Goal: Book appointment/travel/reservation

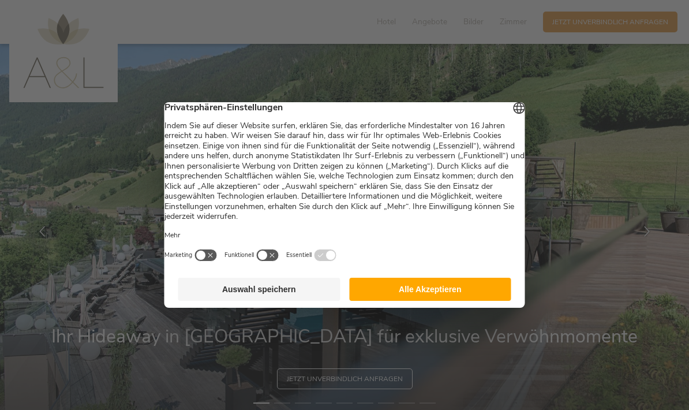
click at [381, 298] on button "Alle Akzeptieren" at bounding box center [430, 289] width 162 height 23
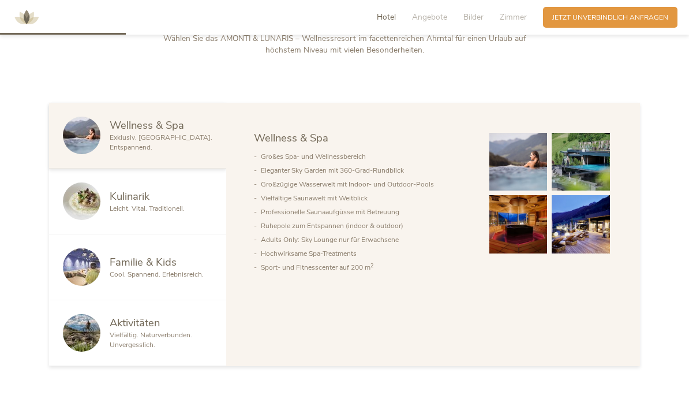
scroll to position [524, 0]
click at [121, 204] on span "Kulinarik" at bounding box center [130, 196] width 40 height 14
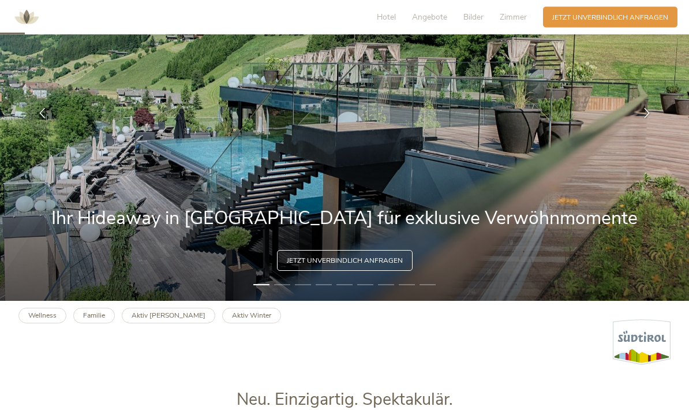
scroll to position [81, 0]
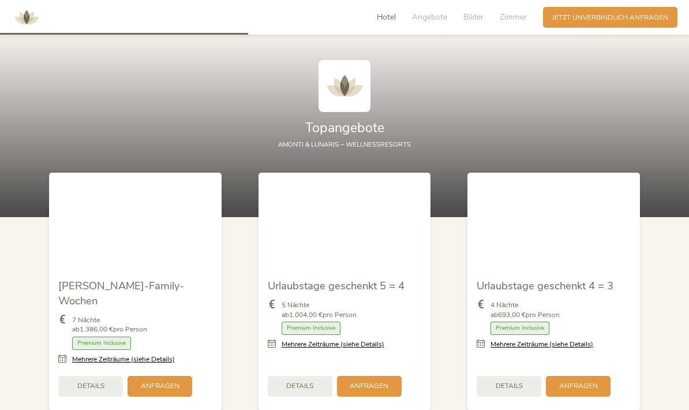
scroll to position [1037, 0]
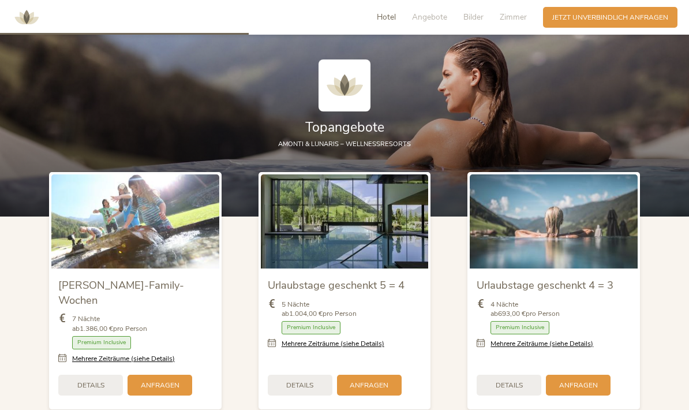
click at [306, 268] on img at bounding box center [345, 221] width 168 height 94
click at [301, 318] on b "1.004,00 €" at bounding box center [305, 313] width 33 height 9
click at [305, 268] on img at bounding box center [345, 221] width 168 height 94
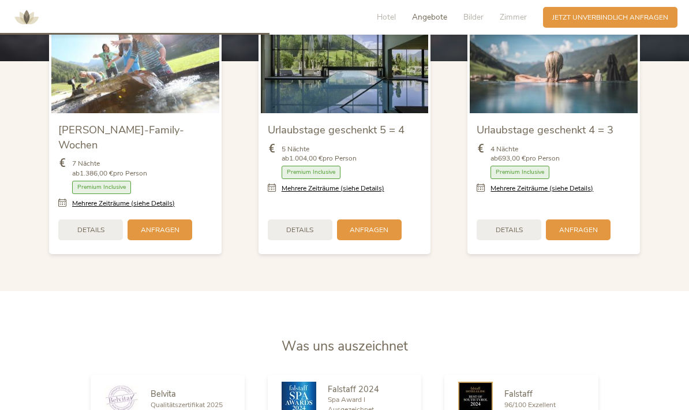
scroll to position [1212, 0]
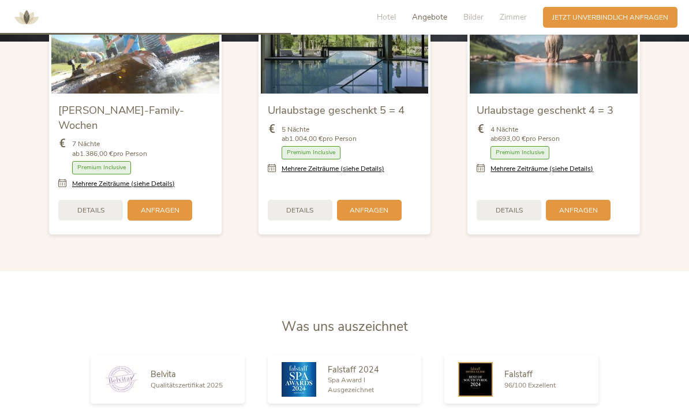
click at [291, 215] on span "Details" at bounding box center [299, 211] width 27 height 10
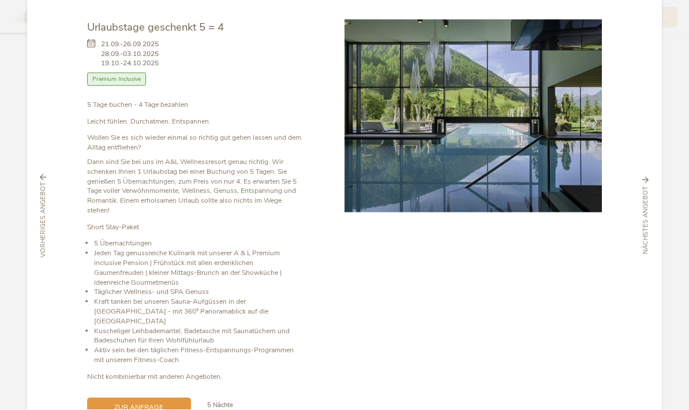
scroll to position [1855, 0]
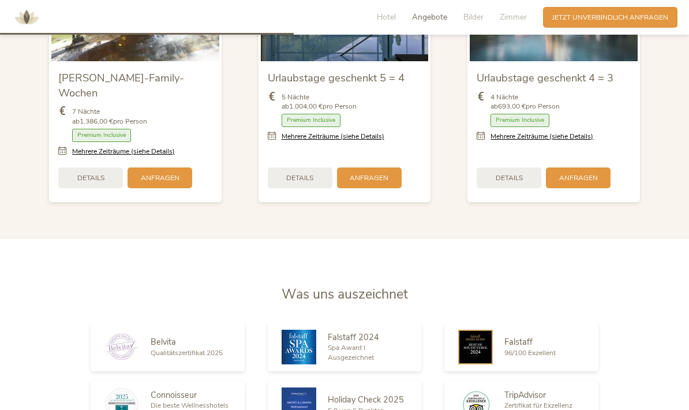
scroll to position [1245, 0]
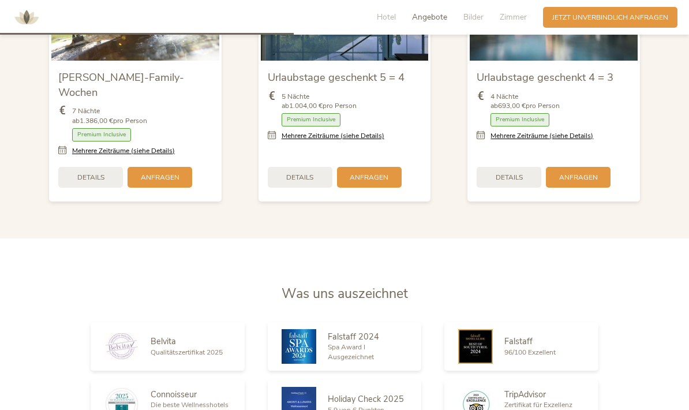
click at [506, 188] on div "Details" at bounding box center [509, 177] width 65 height 21
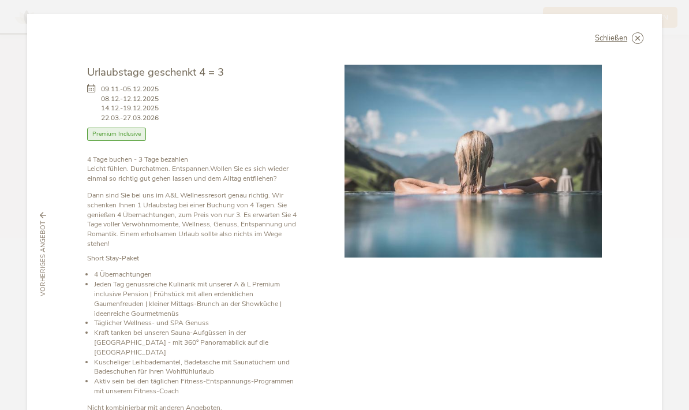
scroll to position [0, 0]
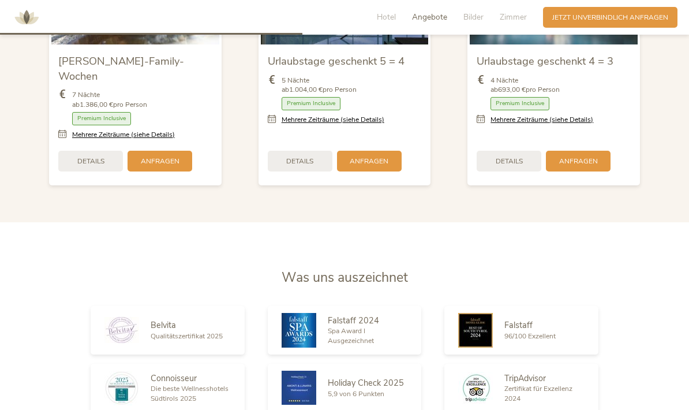
scroll to position [1261, 0]
click at [298, 171] on div "Details" at bounding box center [300, 160] width 65 height 21
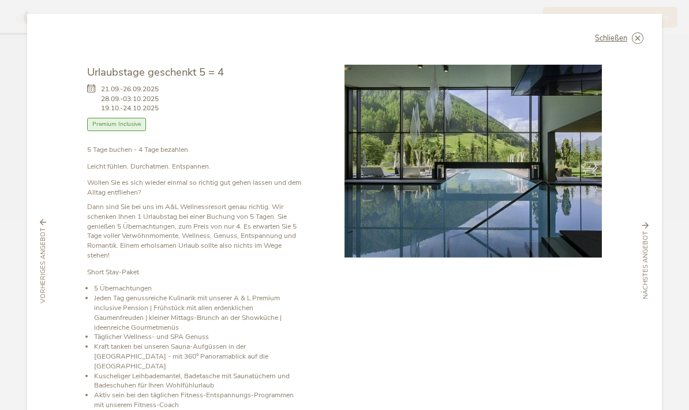
scroll to position [0, 0]
click at [630, 32] on div "Schließen" at bounding box center [619, 38] width 48 height 12
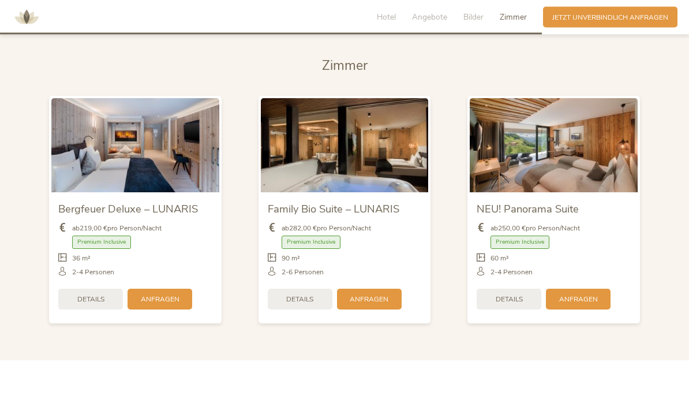
scroll to position [2262, 0]
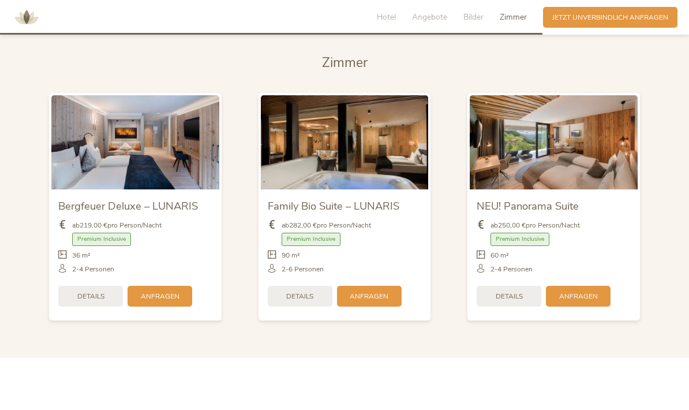
click at [506, 301] on span "Details" at bounding box center [509, 297] width 27 height 10
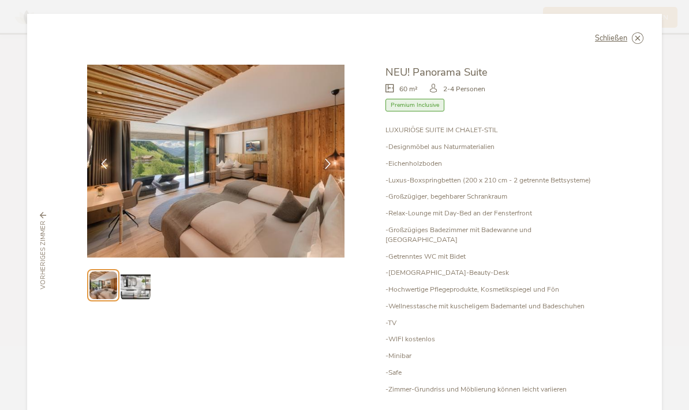
scroll to position [0, 0]
